Goal: Check status: Check status

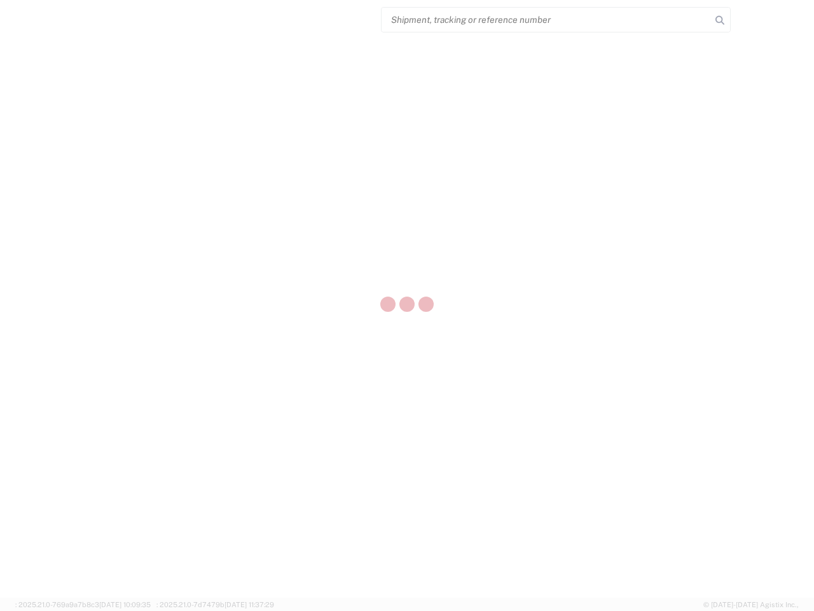
select select "US"
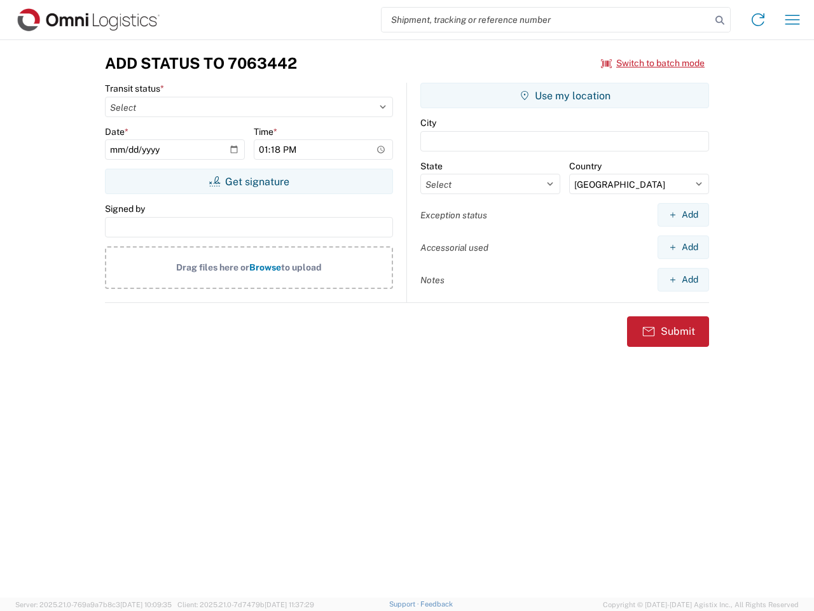
click at [547, 20] on input "search" at bounding box center [547, 20] width 330 height 24
click at [720, 20] on icon at bounding box center [720, 20] width 18 height 18
click at [758, 20] on icon at bounding box center [758, 20] width 20 height 20
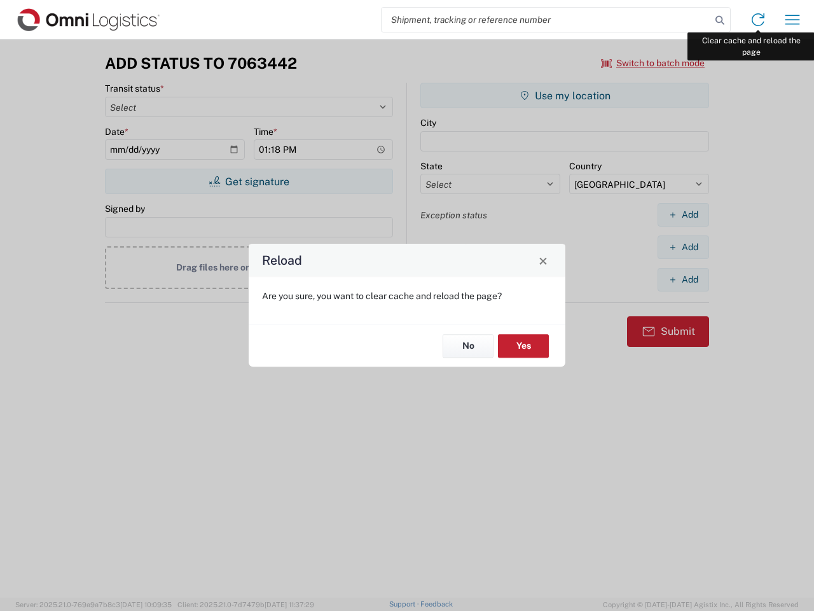
click at [793, 20] on div "Reload Are you sure, you want to clear cache and reload the page? No Yes" at bounding box center [407, 305] width 814 height 611
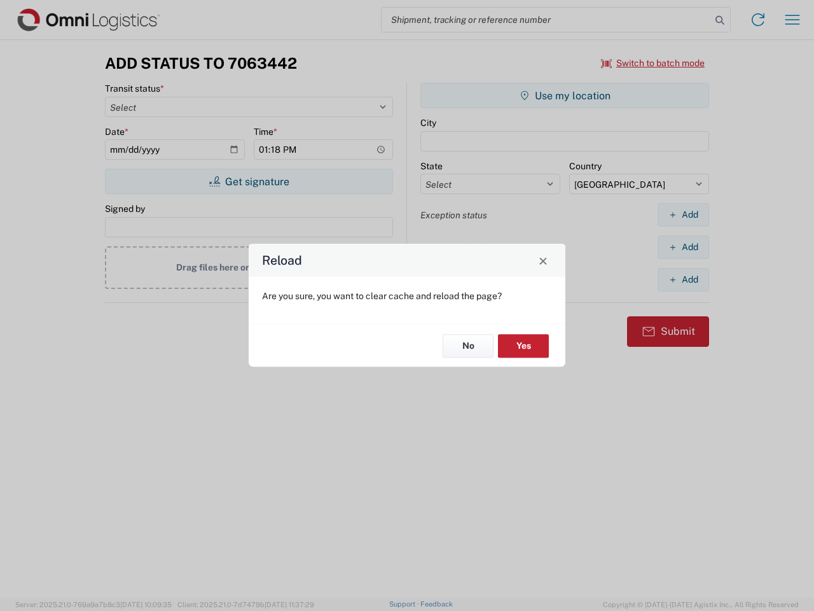
click at [653, 63] on div "Reload Are you sure, you want to clear cache and reload the page? No Yes" at bounding box center [407, 305] width 814 height 611
click at [249, 181] on div "Reload Are you sure, you want to clear cache and reload the page? No Yes" at bounding box center [407, 305] width 814 height 611
click at [565, 95] on div "Reload Are you sure, you want to clear cache and reload the page? No Yes" at bounding box center [407, 305] width 814 height 611
click at [683, 214] on div "Reload Are you sure, you want to clear cache and reload the page? No Yes" at bounding box center [407, 305] width 814 height 611
click at [683, 247] on div "Reload Are you sure, you want to clear cache and reload the page? No Yes" at bounding box center [407, 305] width 814 height 611
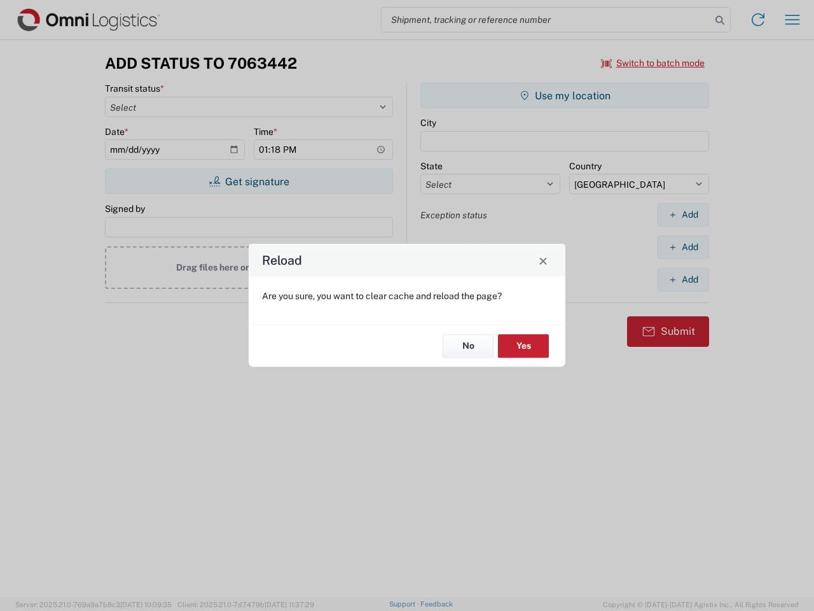
click at [683, 279] on div "Reload Are you sure, you want to clear cache and reload the page? No Yes" at bounding box center [407, 305] width 814 height 611
